Goal: Information Seeking & Learning: Check status

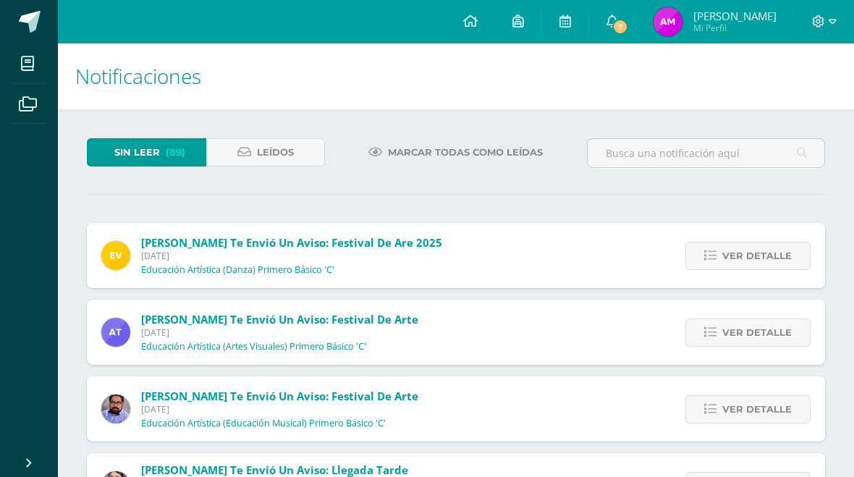
click at [635, 10] on link "7" at bounding box center [612, 21] width 46 height 43
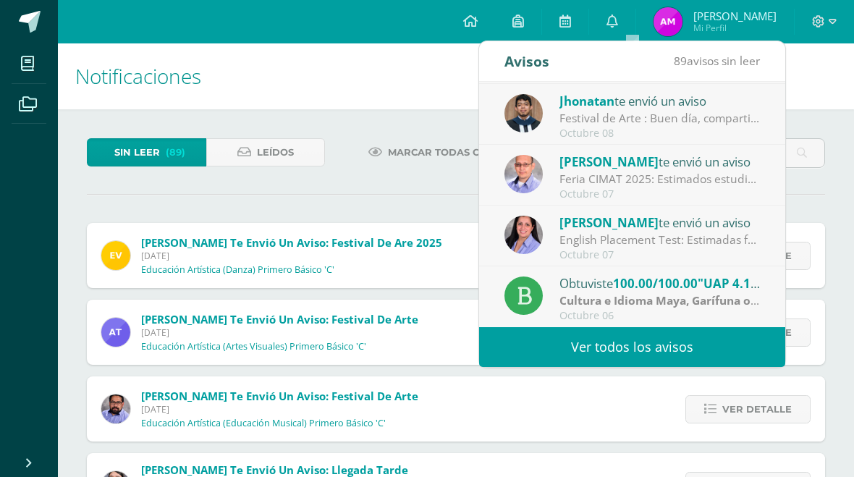
scroll to position [241, 0]
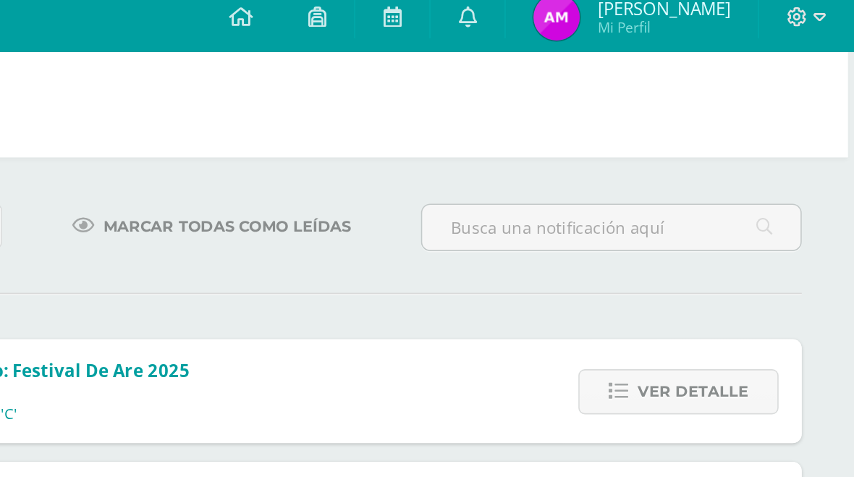
scroll to position [0, 4]
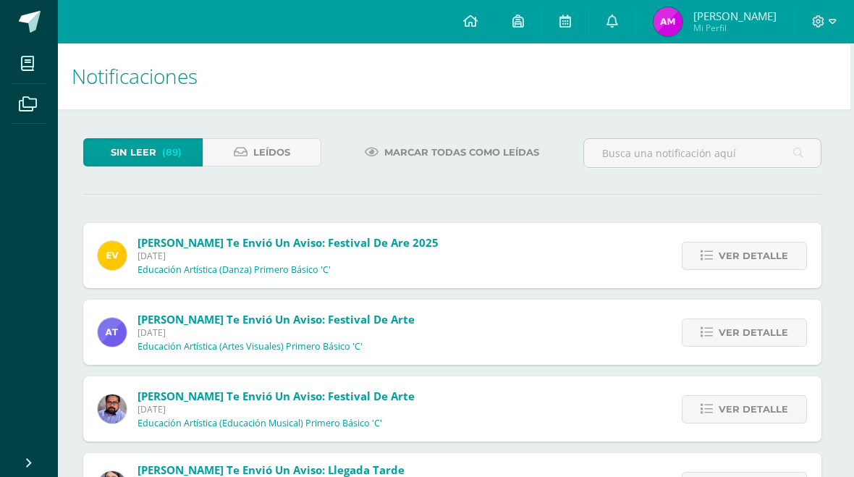
click at [618, 25] on icon at bounding box center [612, 20] width 12 height 13
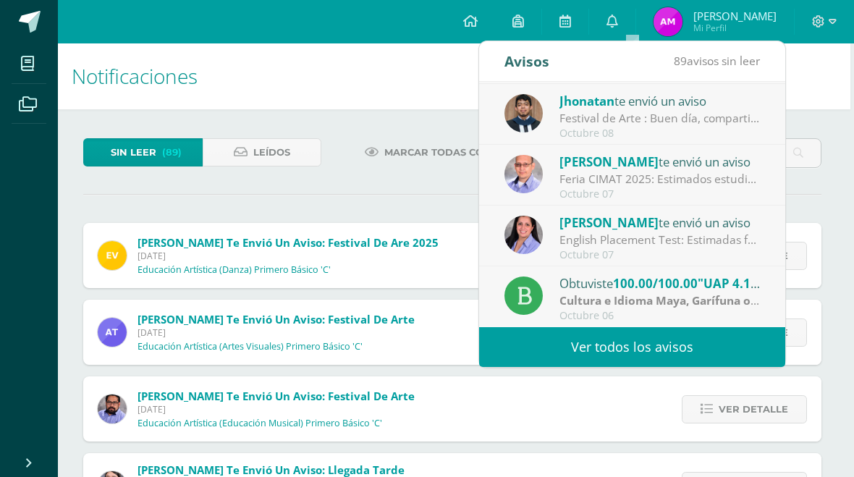
click at [740, 229] on div "Yasmina Castañaza te envió un aviso" at bounding box center [659, 222] width 201 height 19
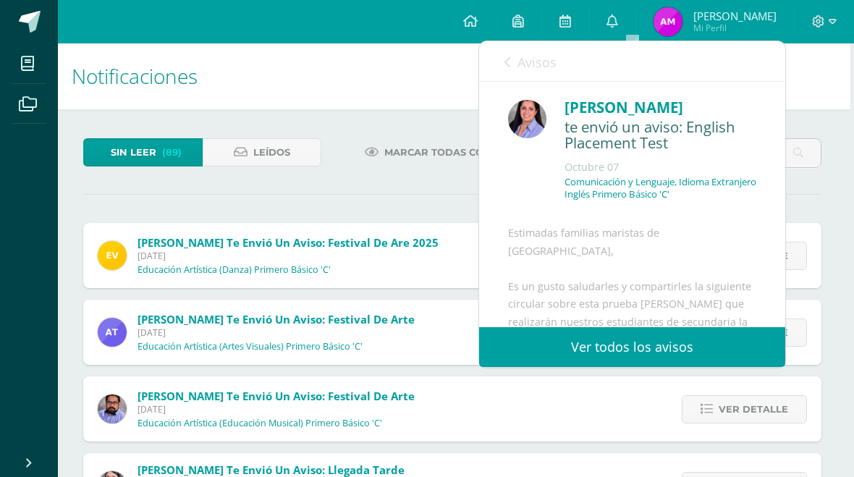
click at [737, 226] on div "Estimadas familias maristas de Liceo Guatemala, Es un gusto saludarles y compar…" at bounding box center [632, 397] width 248 height 347
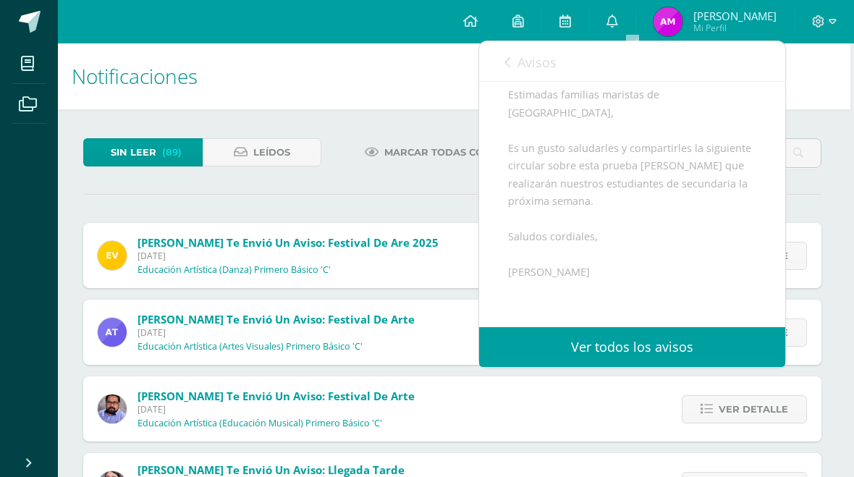
scroll to position [142, 0]
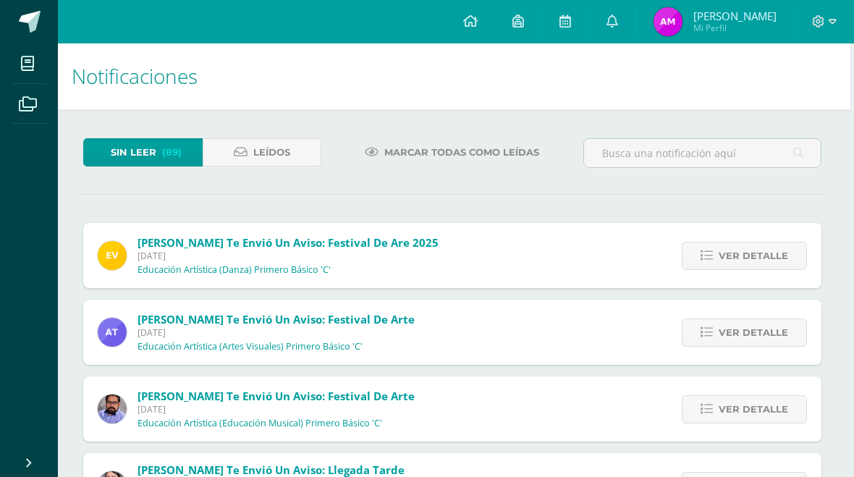
click at [767, 16] on span "[PERSON_NAME]" at bounding box center [734, 16] width 83 height 14
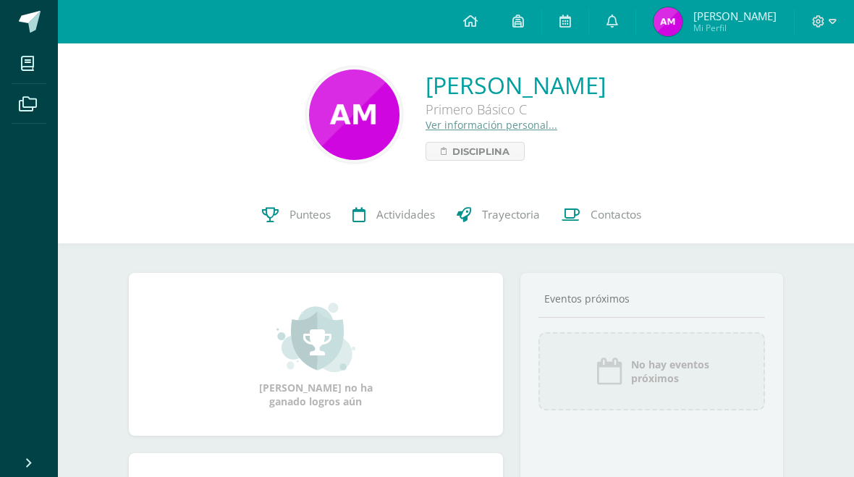
click at [315, 222] on span "Punteos" at bounding box center [309, 214] width 41 height 15
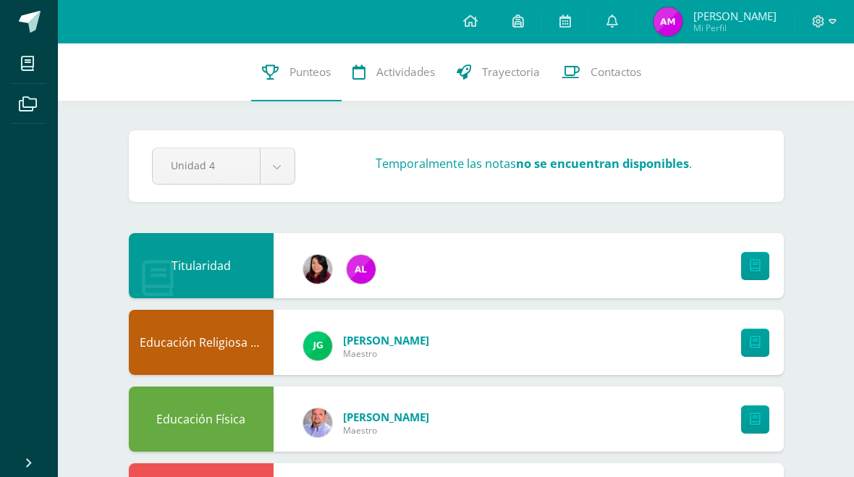
click at [401, 75] on span "Actividades" at bounding box center [405, 71] width 59 height 15
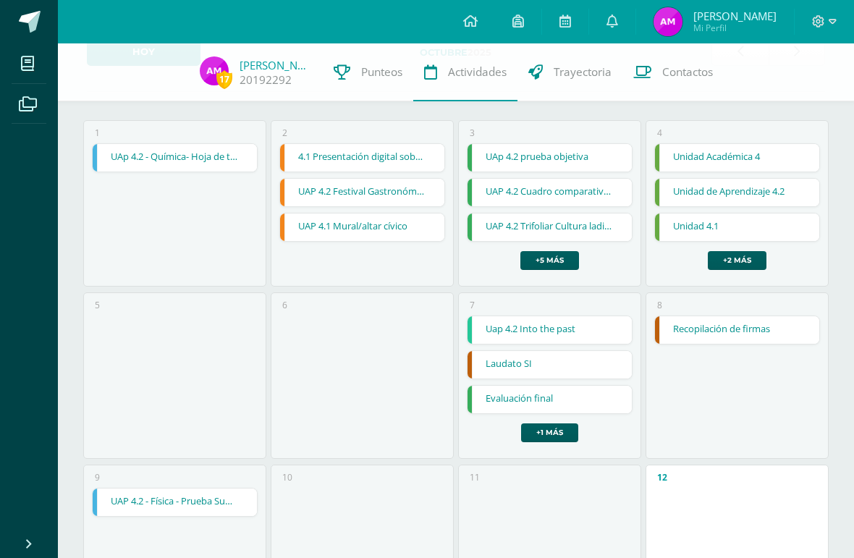
scroll to position [86, 0]
click at [581, 73] on span "Trayectoria" at bounding box center [583, 71] width 58 height 15
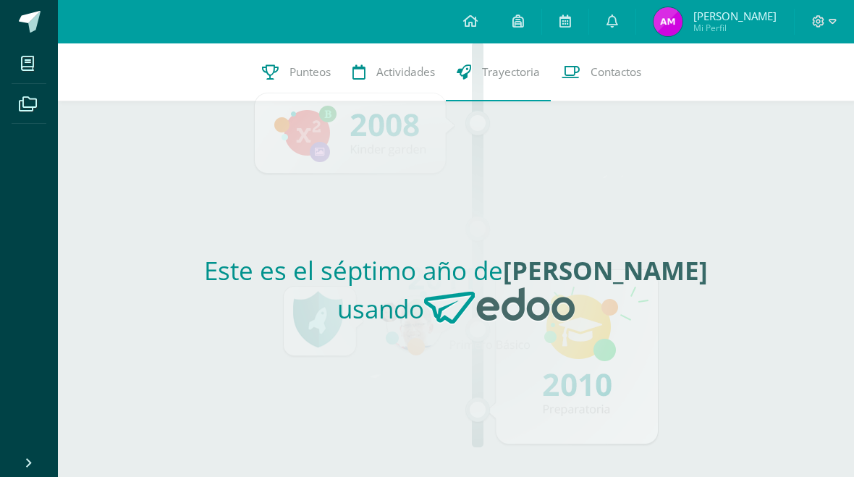
click at [619, 72] on span "Contactos" at bounding box center [615, 71] width 51 height 15
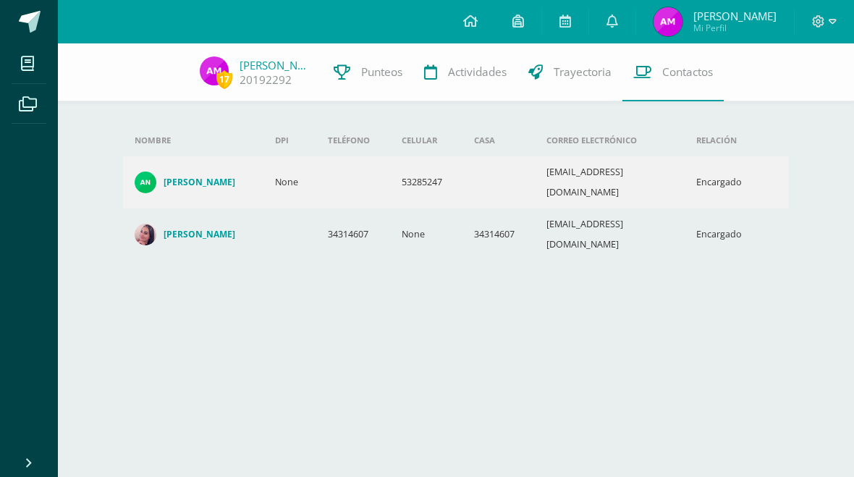
click at [478, 27] on icon at bounding box center [470, 20] width 14 height 13
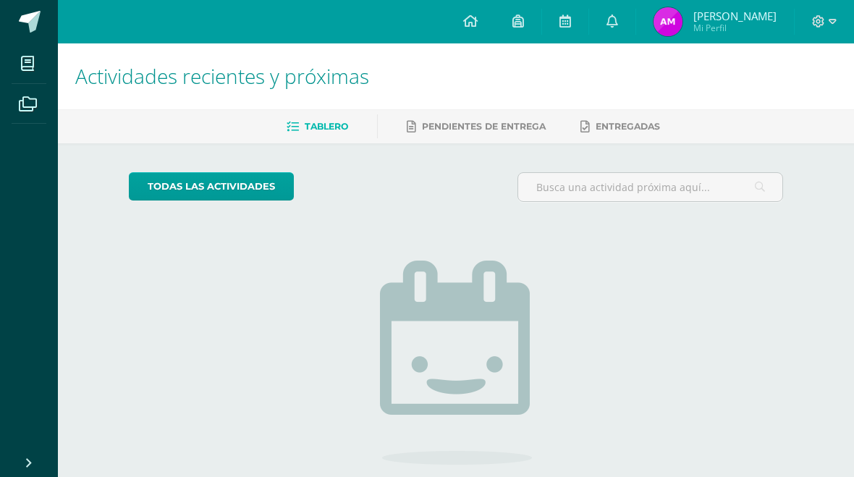
click at [522, 111] on div "Tablero Pendientes de entrega Entregadas" at bounding box center [473, 126] width 831 height 34
click at [502, 126] on span "Pendientes de entrega" at bounding box center [484, 126] width 124 height 11
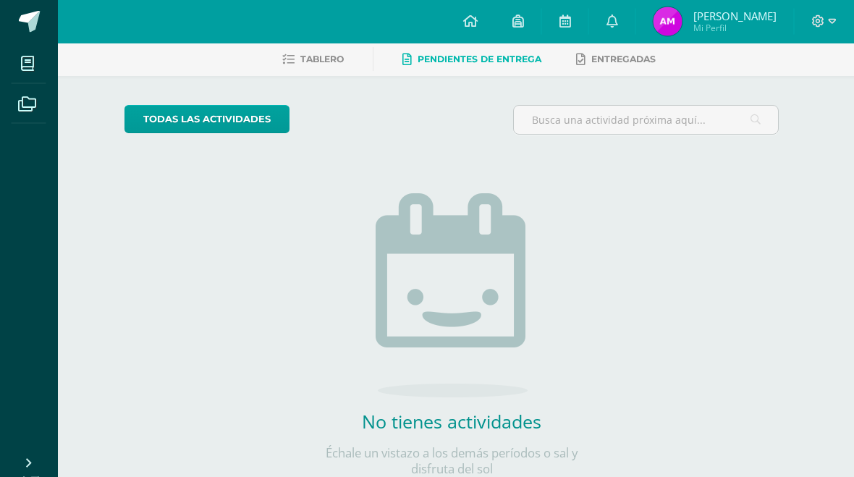
scroll to position [64, 4]
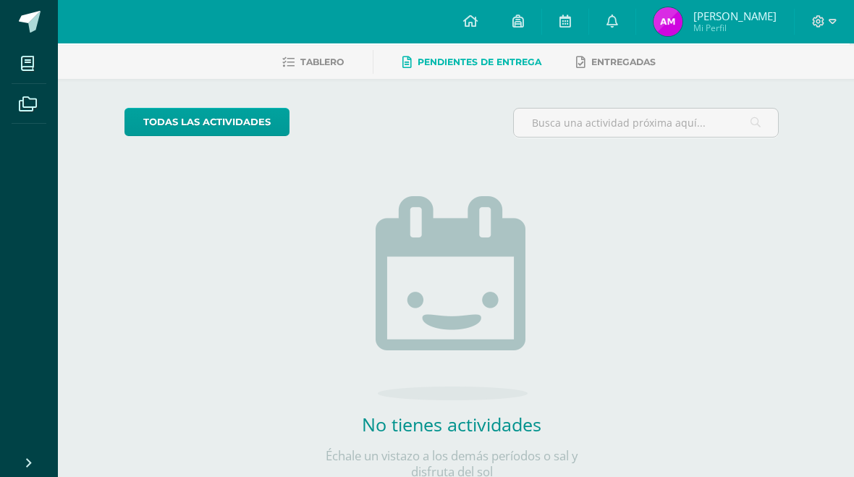
click at [656, 54] on link "Entregadas" at bounding box center [616, 62] width 80 height 23
